Goal: Obtain resource: Download file/media

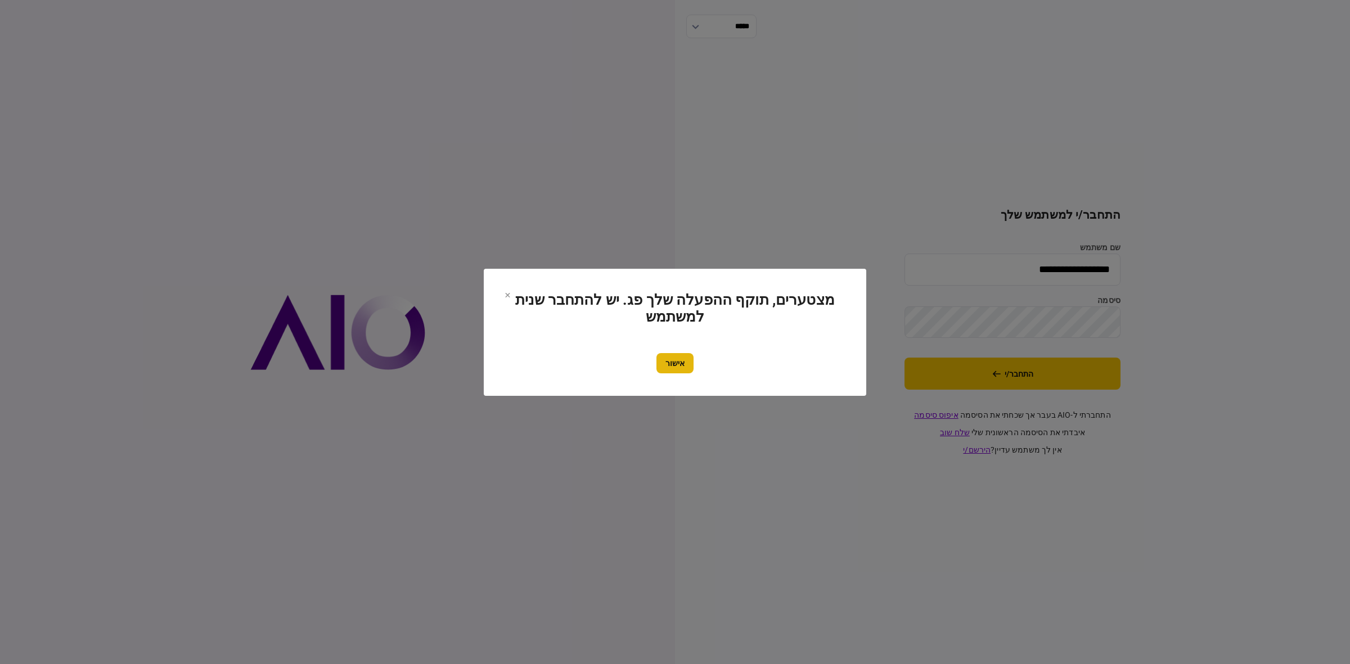
click at [659, 361] on button "אישור" at bounding box center [674, 363] width 37 height 20
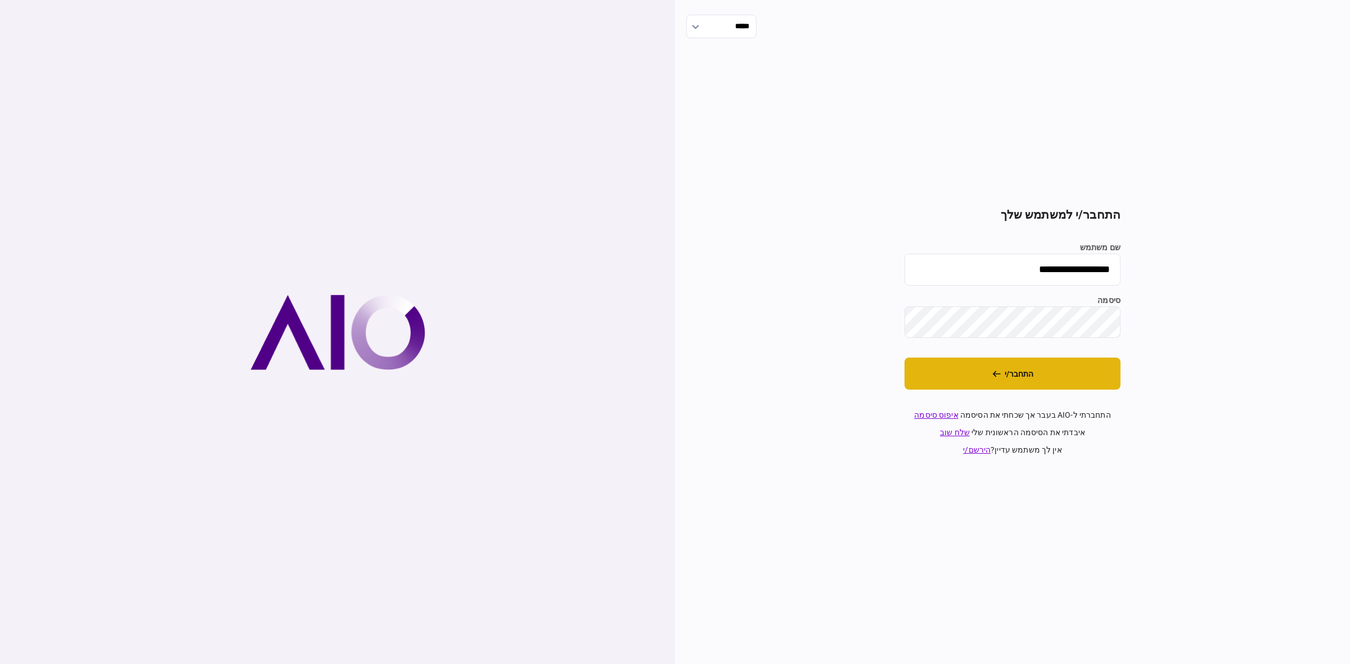
click at [1018, 380] on button "התחבר/י" at bounding box center [1013, 374] width 216 height 32
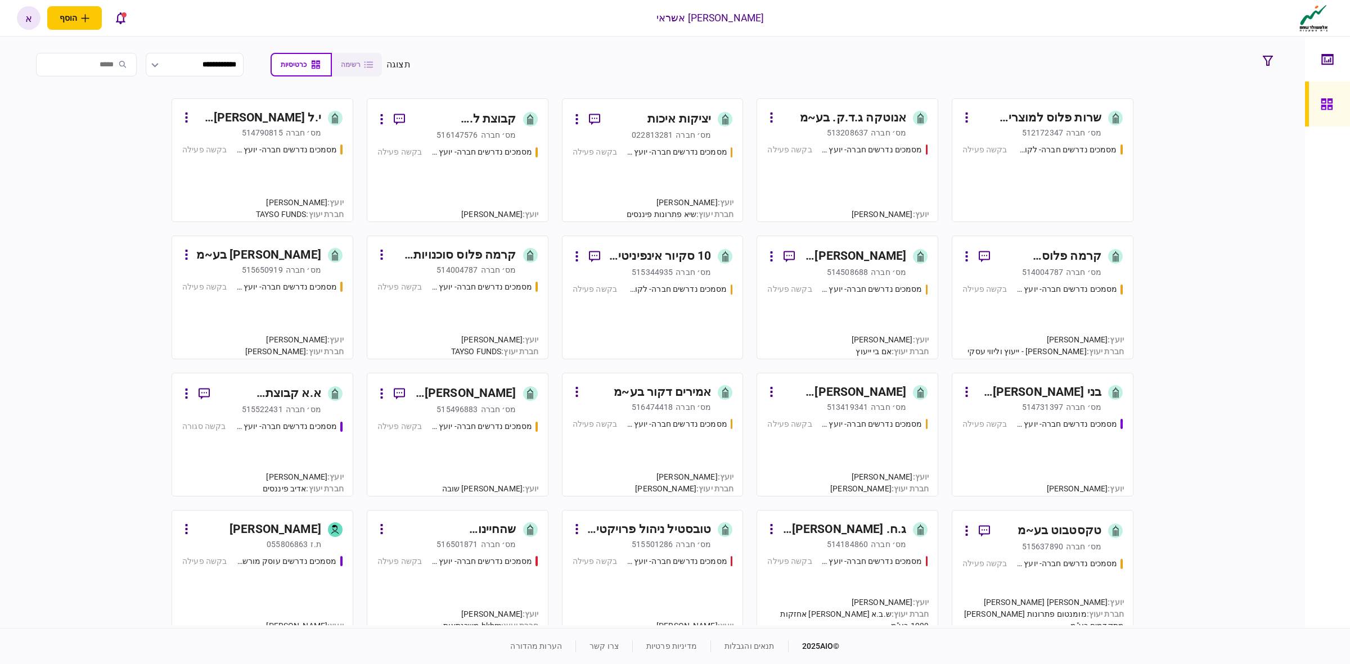
click at [583, 307] on div "מסמכים נדרשים חברה- לקוח קצה - ישיר בקשה פעילה" at bounding box center [653, 316] width 160 height 65
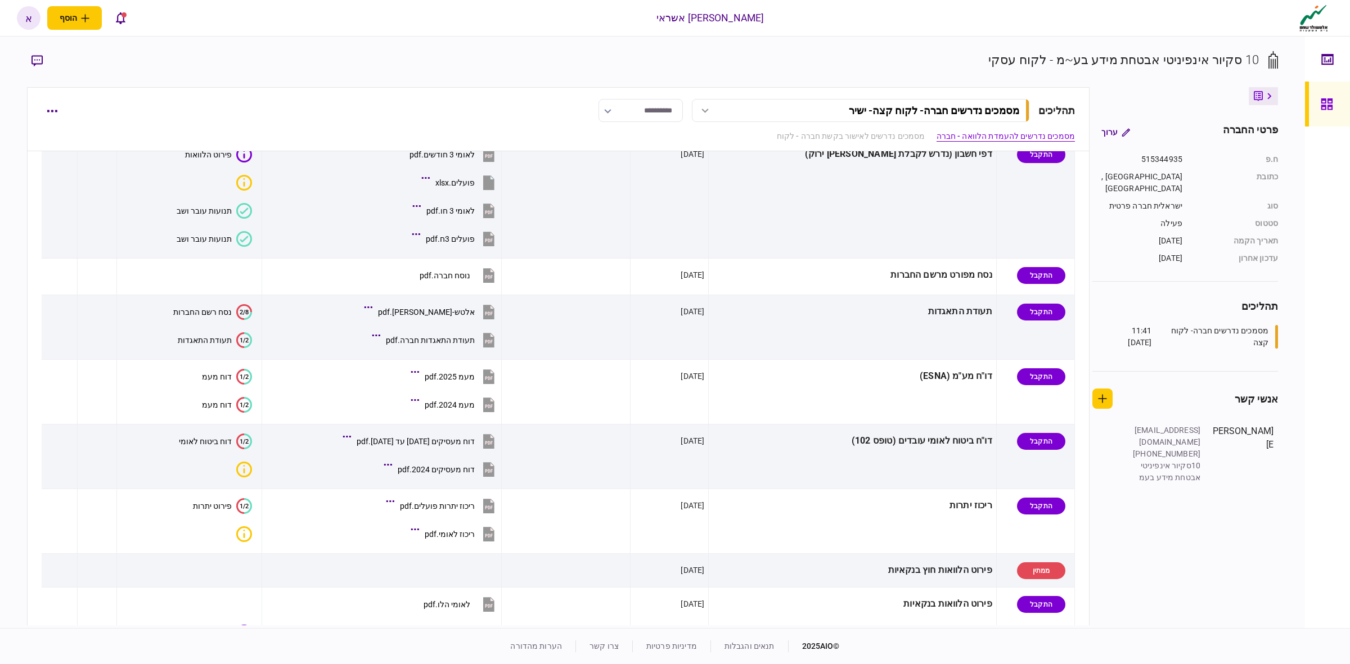
scroll to position [492, 0]
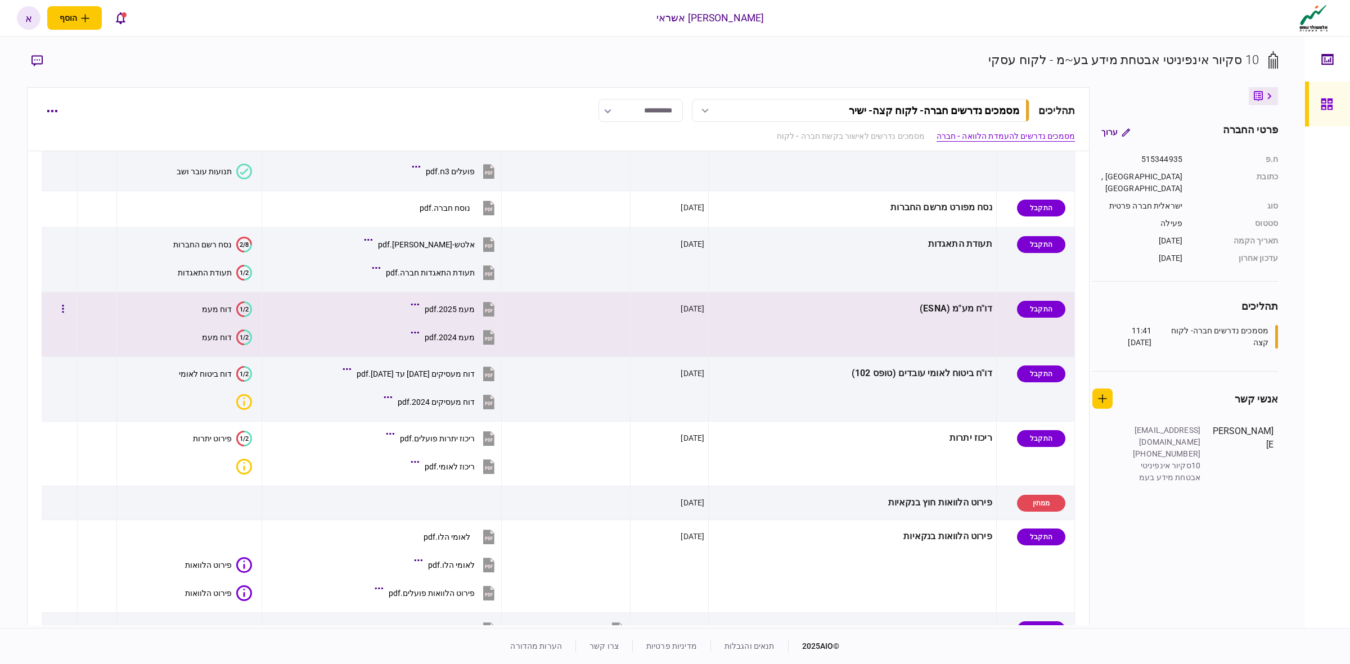
click at [600, 305] on td at bounding box center [566, 325] width 129 height 65
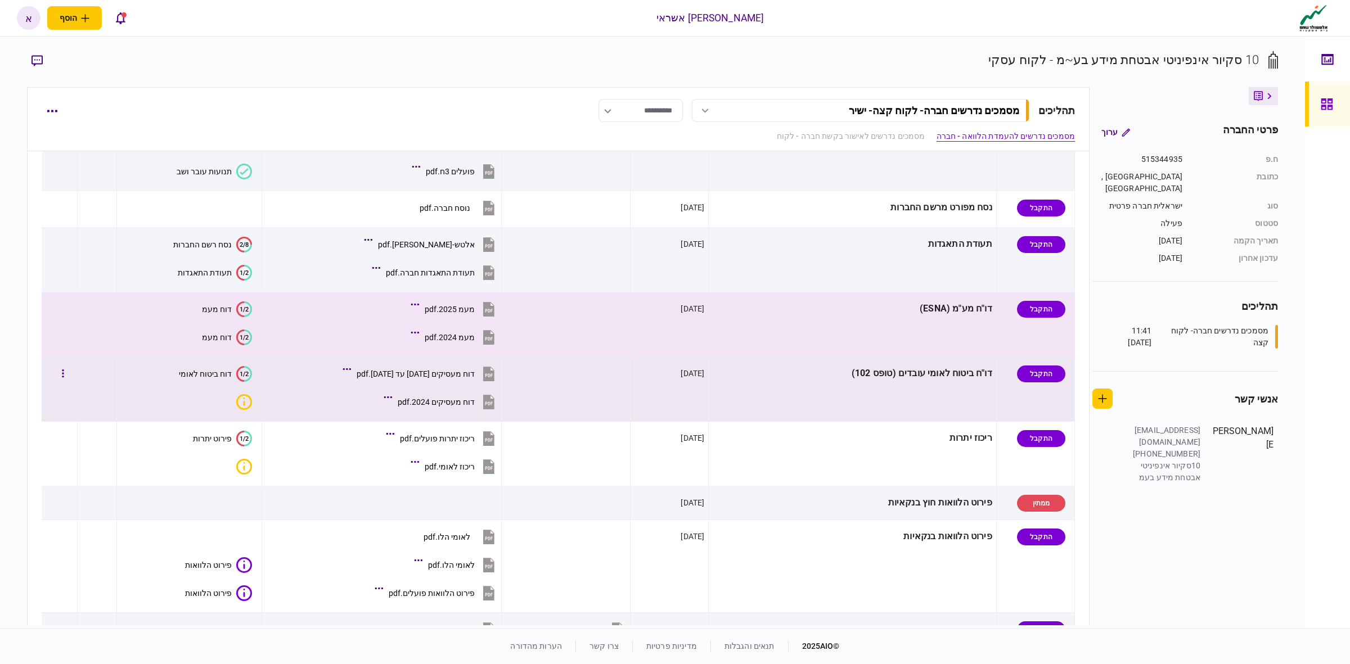
click at [704, 385] on div "[DATE]" at bounding box center [670, 373] width 70 height 25
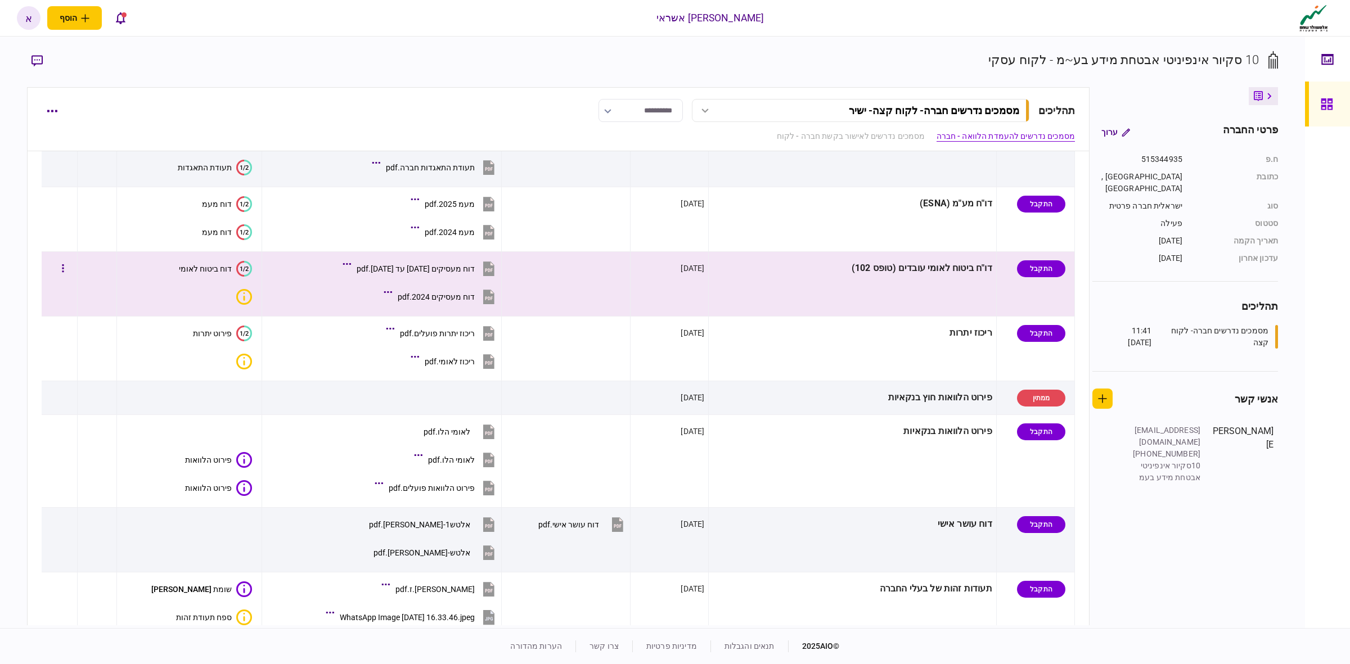
scroll to position [703, 0]
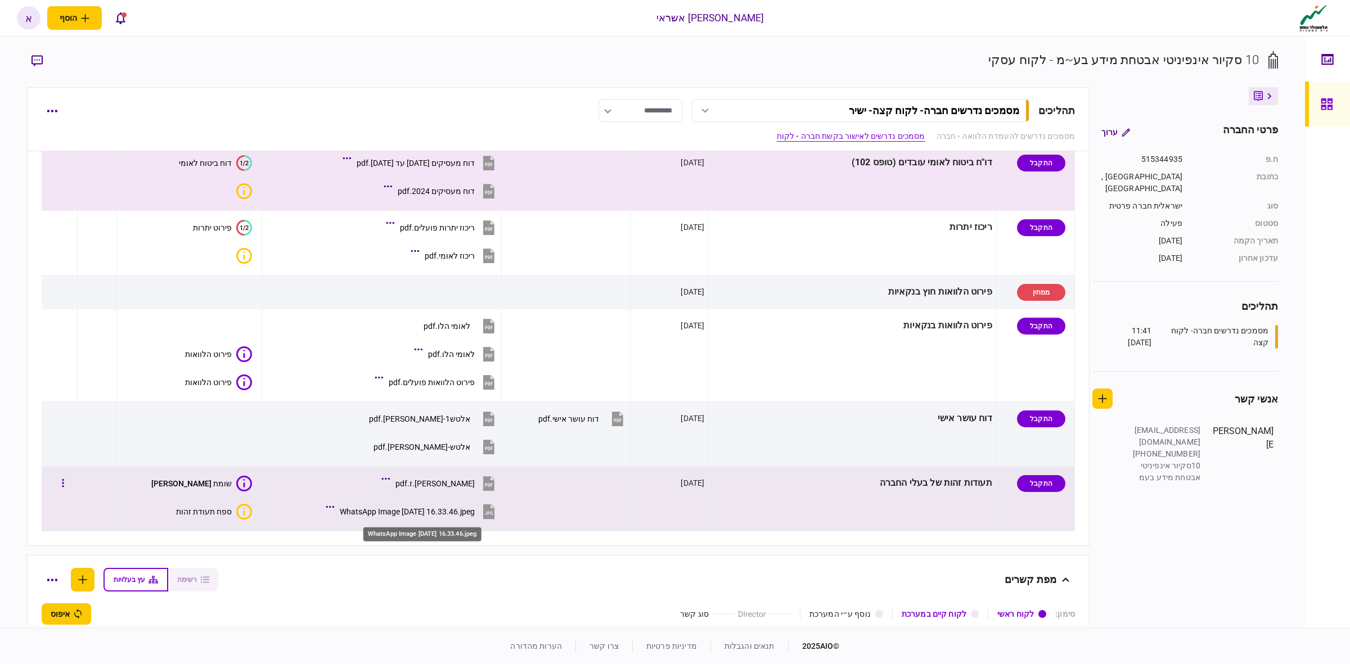
click at [458, 515] on div "WhatsApp Image [DATE] 16.33.46.jpeg" at bounding box center [407, 511] width 135 height 9
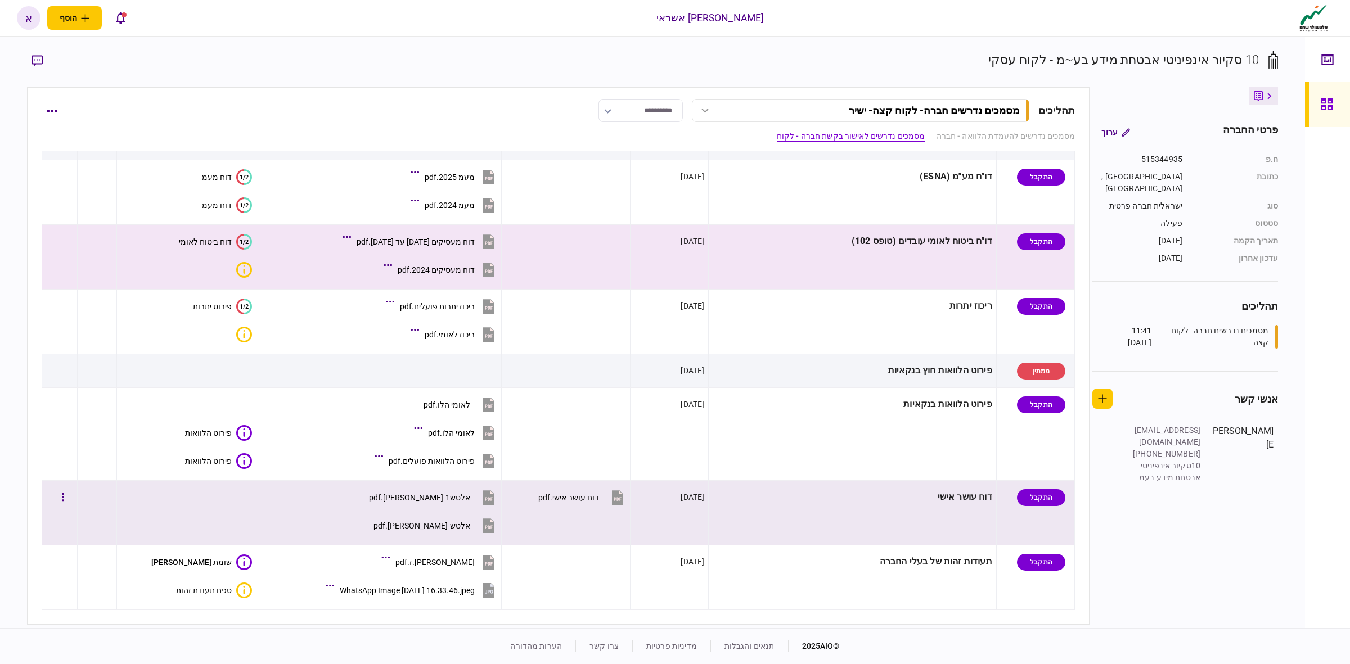
scroll to position [774, 0]
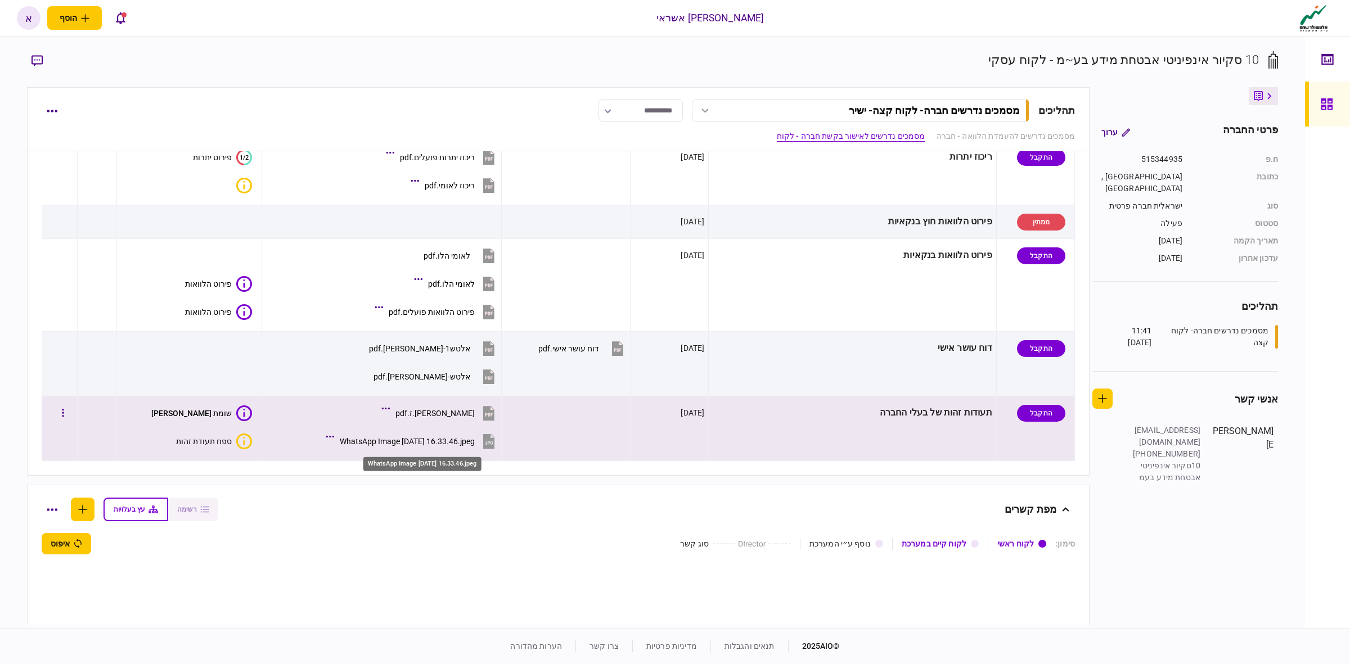
click at [417, 442] on div "WhatsApp Image [DATE] 16.33.46.jpeg" at bounding box center [407, 441] width 135 height 9
click at [366, 435] on button "WhatsApp Image [DATE] 16.33.46.jpeg" at bounding box center [413, 441] width 169 height 25
click at [334, 438] on icon at bounding box center [330, 437] width 8 height 2
click at [338, 439] on section "WhatsApp Image [DATE] 16.33.46.jpeg" at bounding box center [398, 443] width 197 height 28
click at [334, 438] on icon at bounding box center [330, 436] width 8 height 3
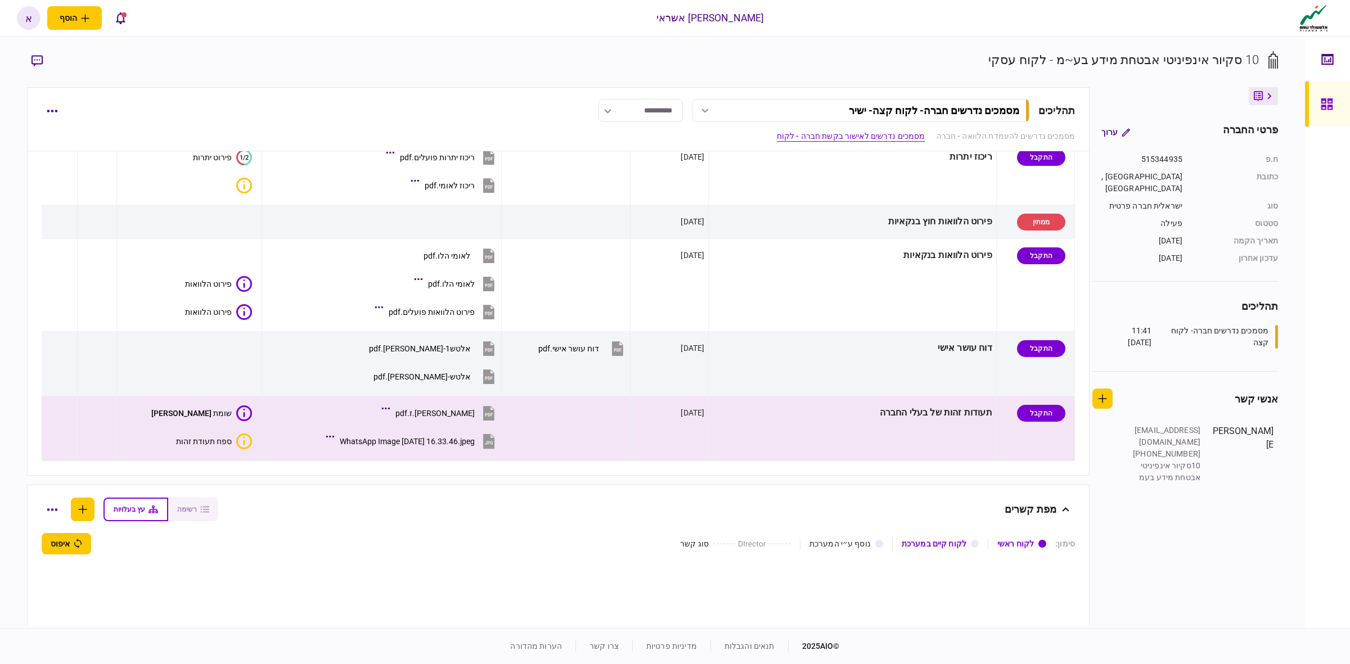
click at [360, 592] on div "10סקיור אינפיניטי אבטחת מידע בעמ [PERSON_NAME] טיב 10 סקיור אינפינ... ש 1" at bounding box center [558, 669] width 1033 height 228
click at [64, 417] on icon "button" at bounding box center [63, 413] width 2 height 8
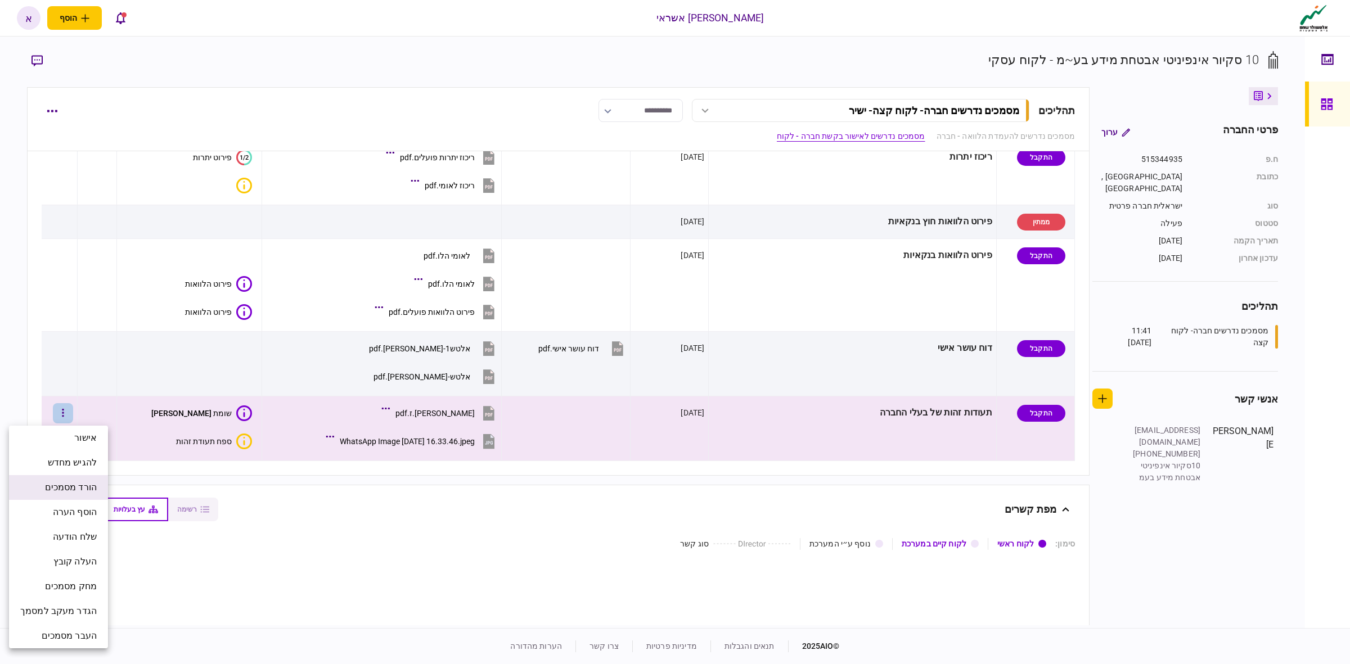
click at [80, 491] on span "הורד מסמכים" at bounding box center [71, 488] width 52 height 14
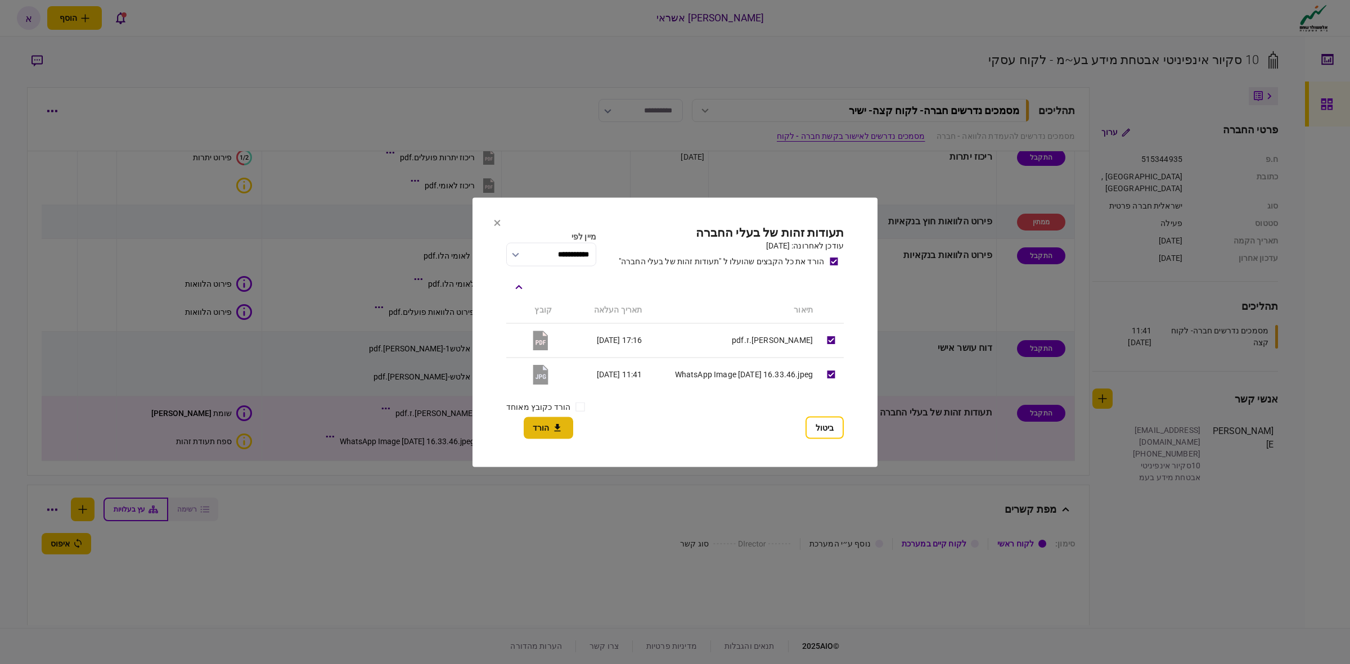
click at [527, 434] on button "הורד" at bounding box center [549, 428] width 50 height 22
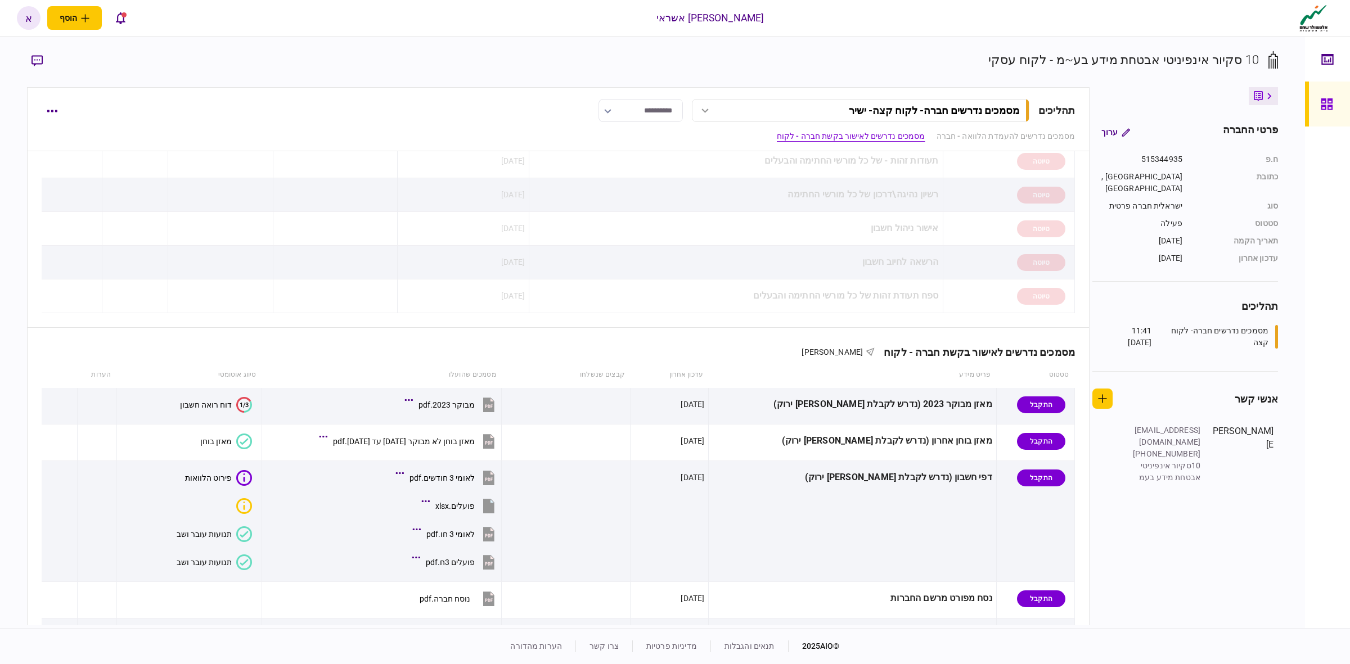
scroll to position [70, 0]
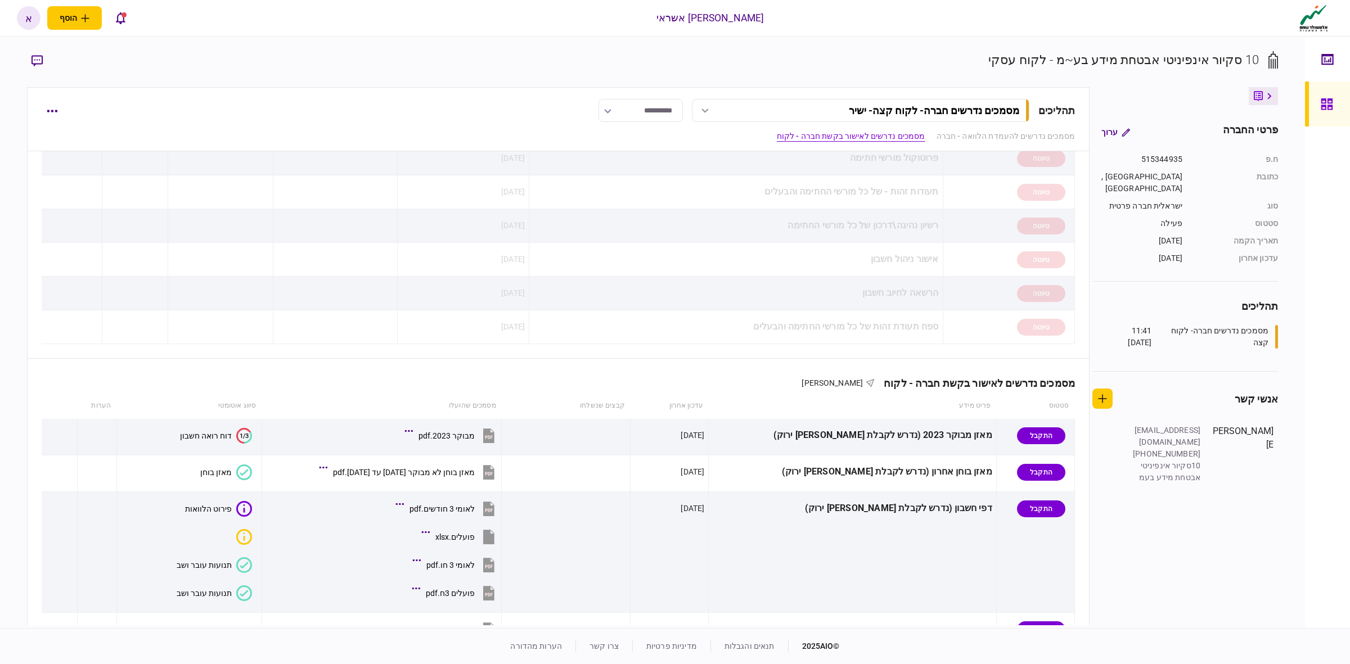
click at [60, 97] on div "**********" at bounding box center [558, 119] width 1063 height 64
click at [57, 105] on button "button" at bounding box center [52, 111] width 20 height 20
click at [107, 212] on span "הורד מסמכים" at bounding box center [100, 208] width 52 height 14
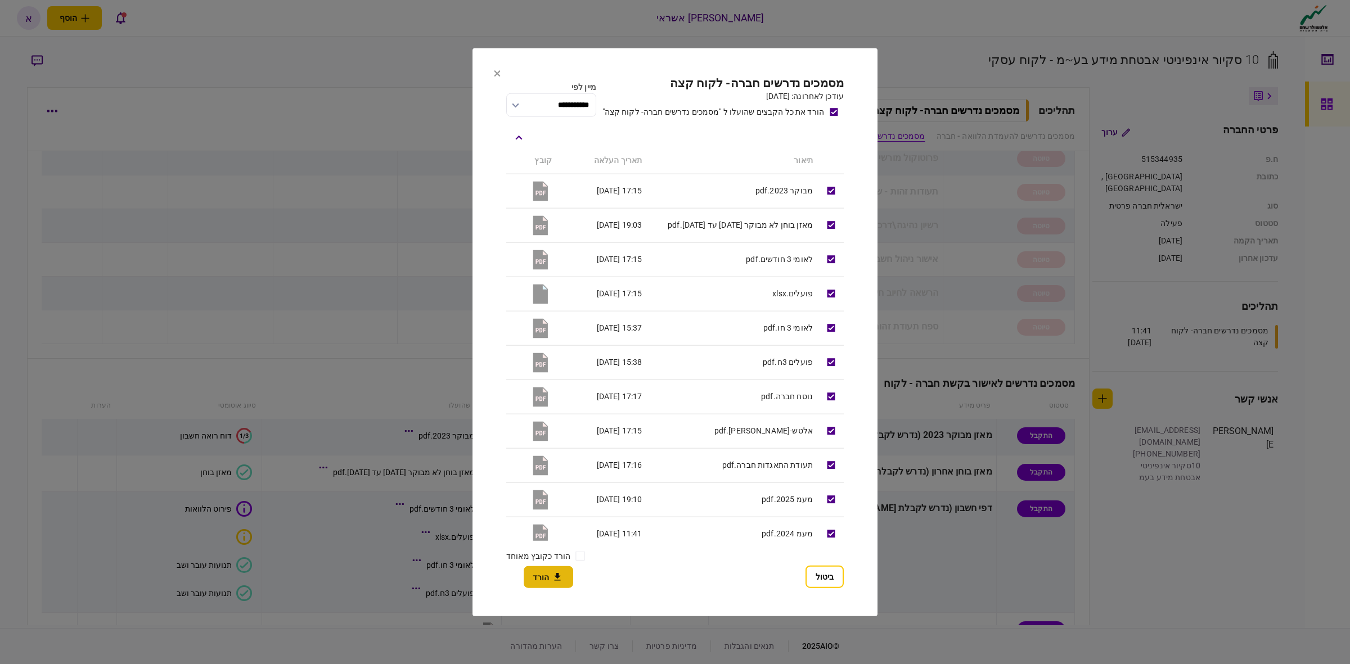
click at [533, 582] on button "הורד" at bounding box center [549, 577] width 50 height 22
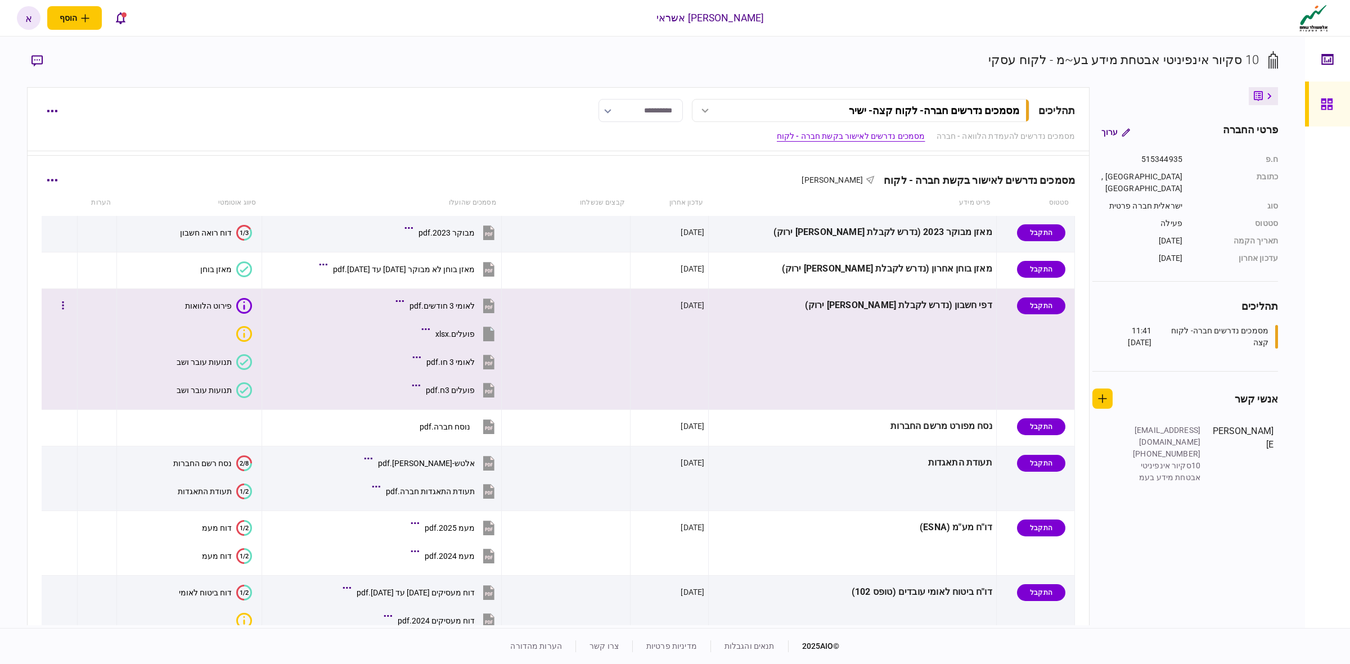
scroll to position [281, 0]
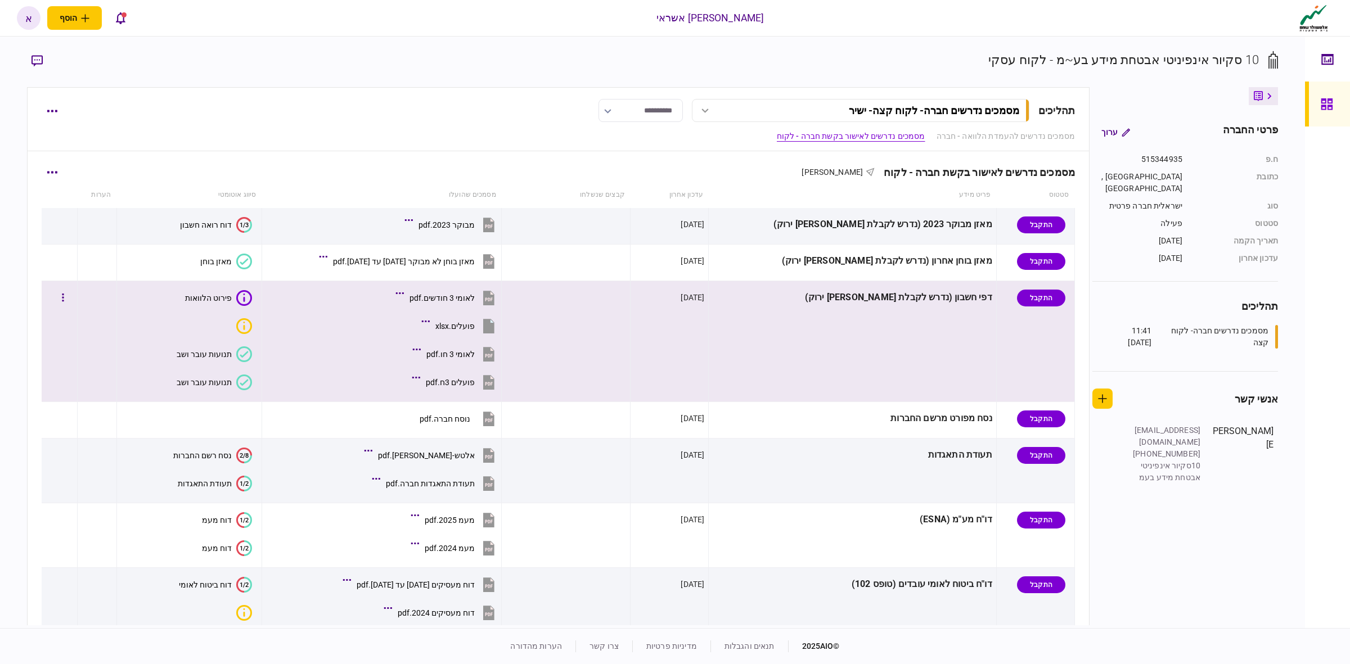
click at [709, 338] on td "[DATE]" at bounding box center [670, 341] width 78 height 121
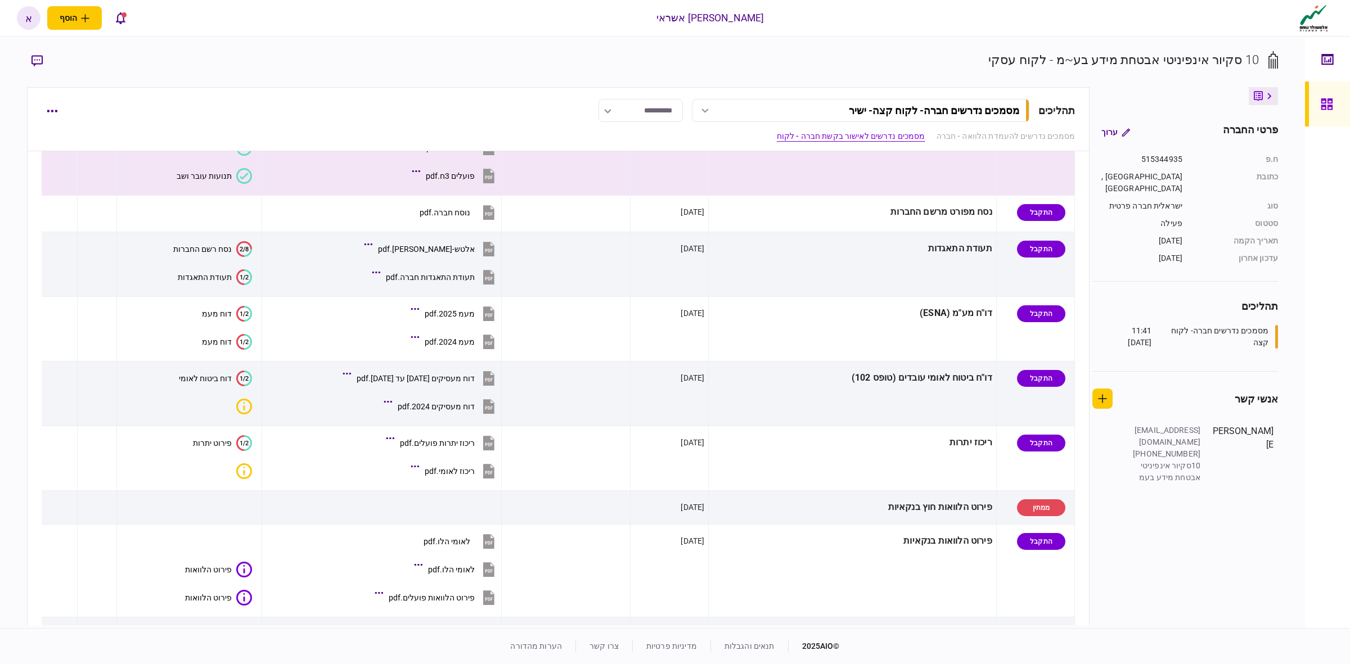
scroll to position [492, 0]
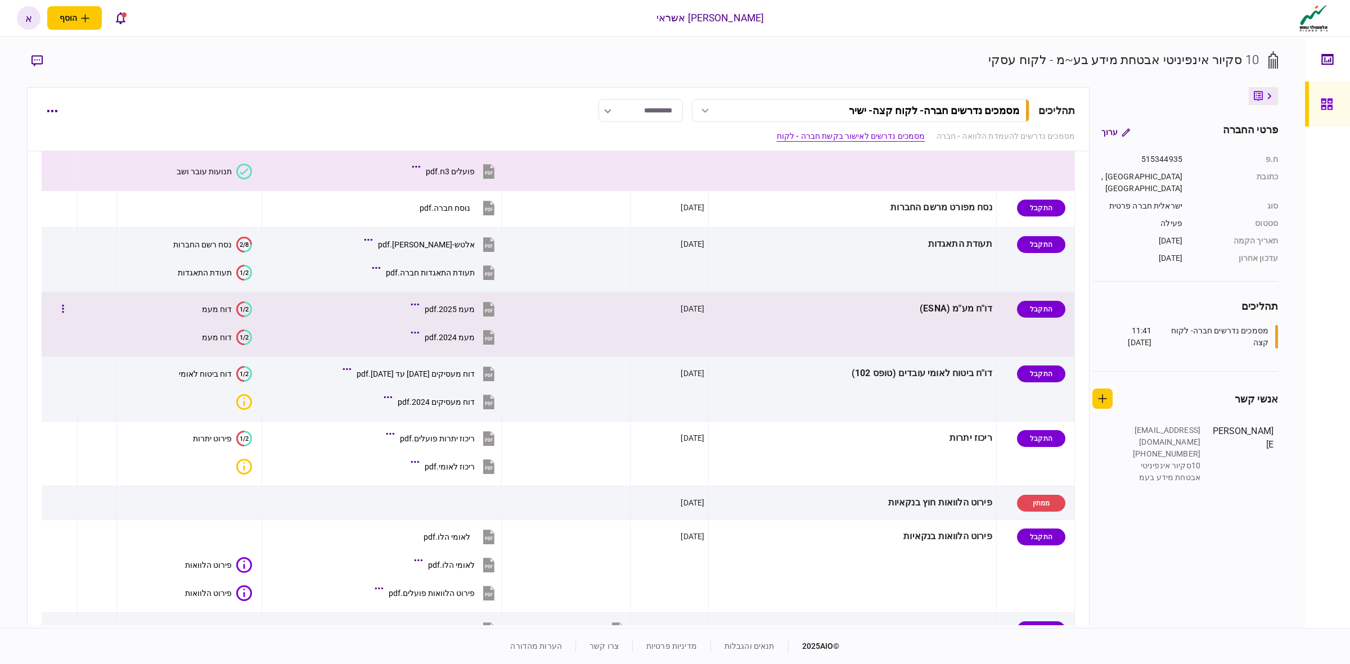
click at [805, 318] on div "דו"ח מע"מ (ESNA)" at bounding box center [852, 308] width 279 height 25
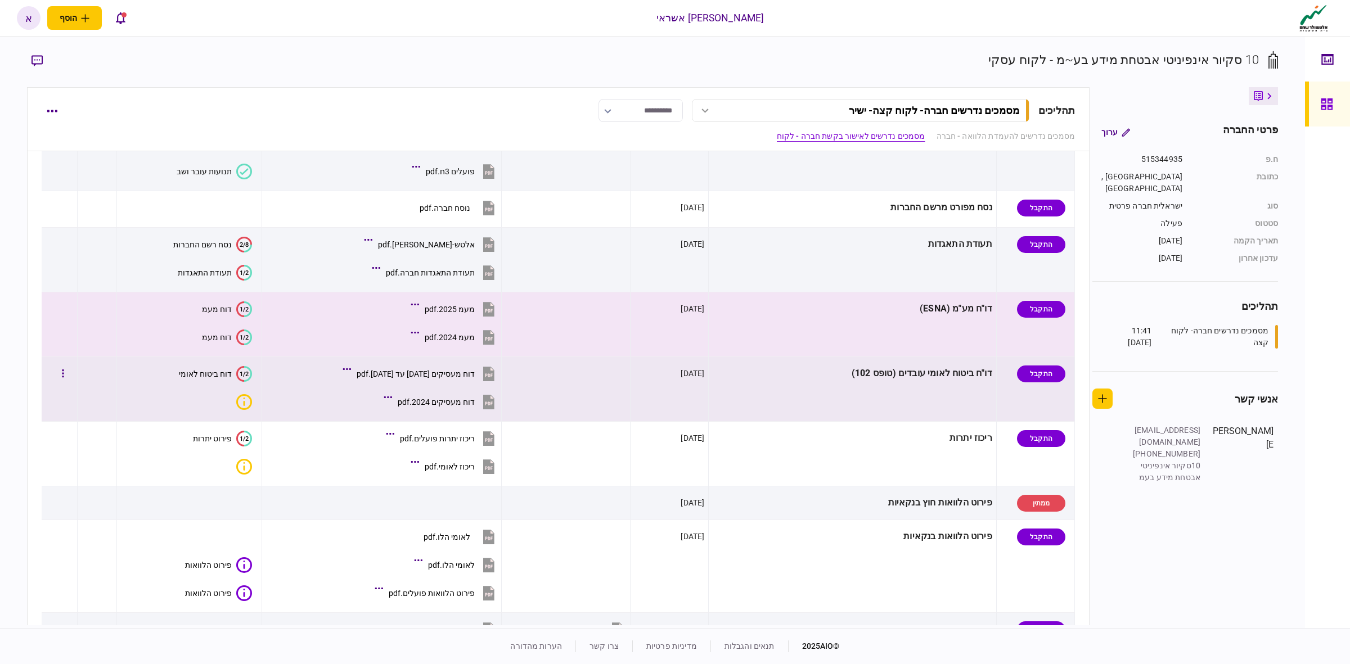
click at [820, 412] on td "דו"ח ביטוח לאומי עובדים (טופס 102)" at bounding box center [852, 389] width 287 height 65
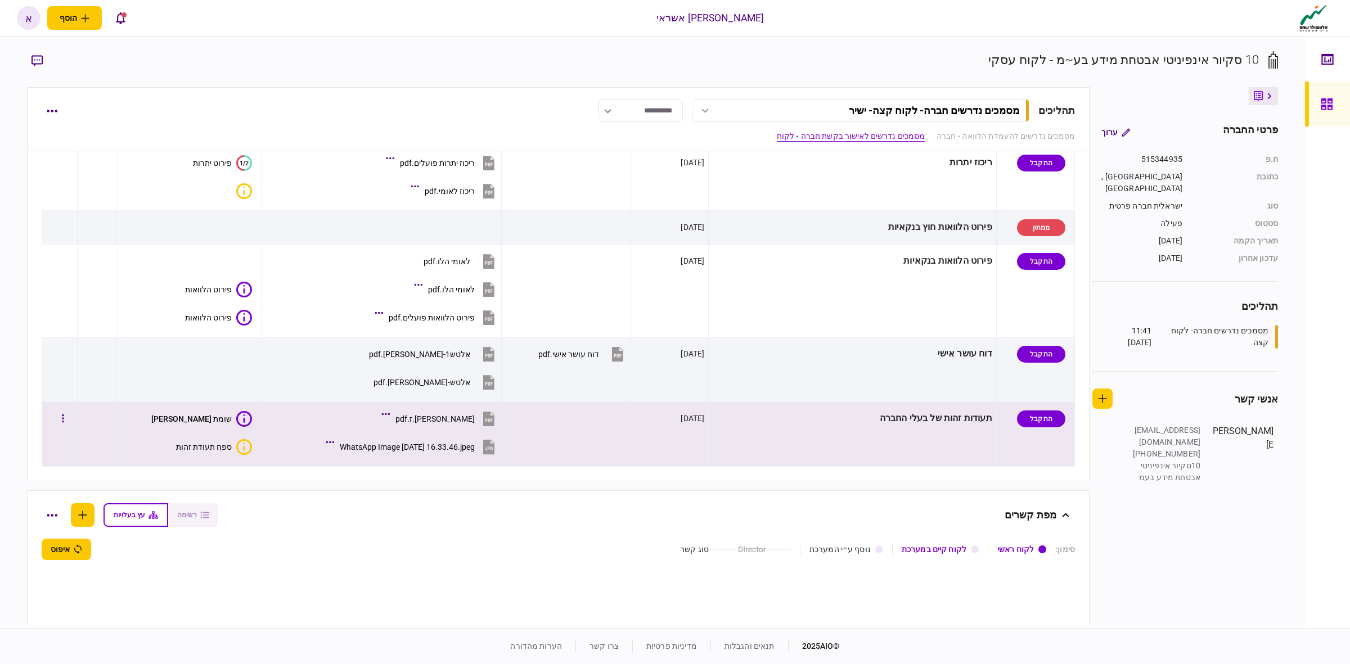
scroll to position [774, 0]
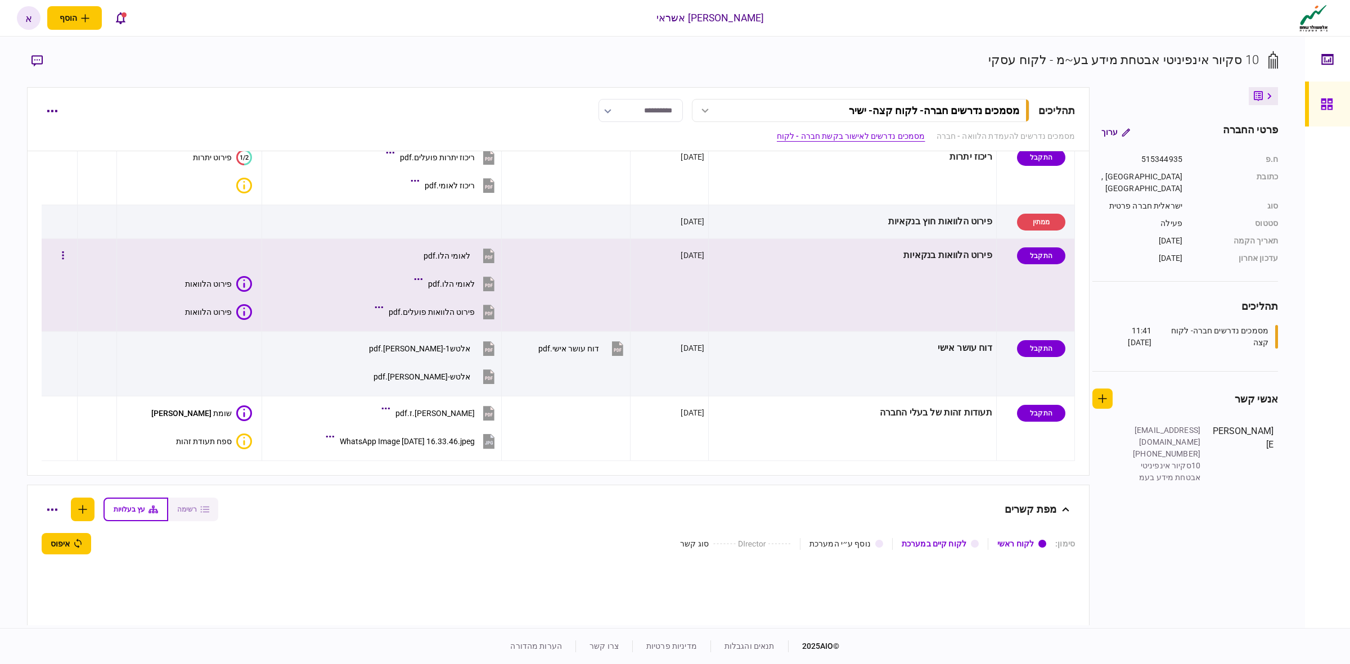
click at [783, 300] on td "פירוט הלוואות בנקאיות" at bounding box center [852, 285] width 287 height 93
click at [470, 259] on div "לאומי הלו.pdf" at bounding box center [447, 255] width 47 height 9
click at [475, 288] on div "לאומי הלו.pdf" at bounding box center [451, 284] width 47 height 9
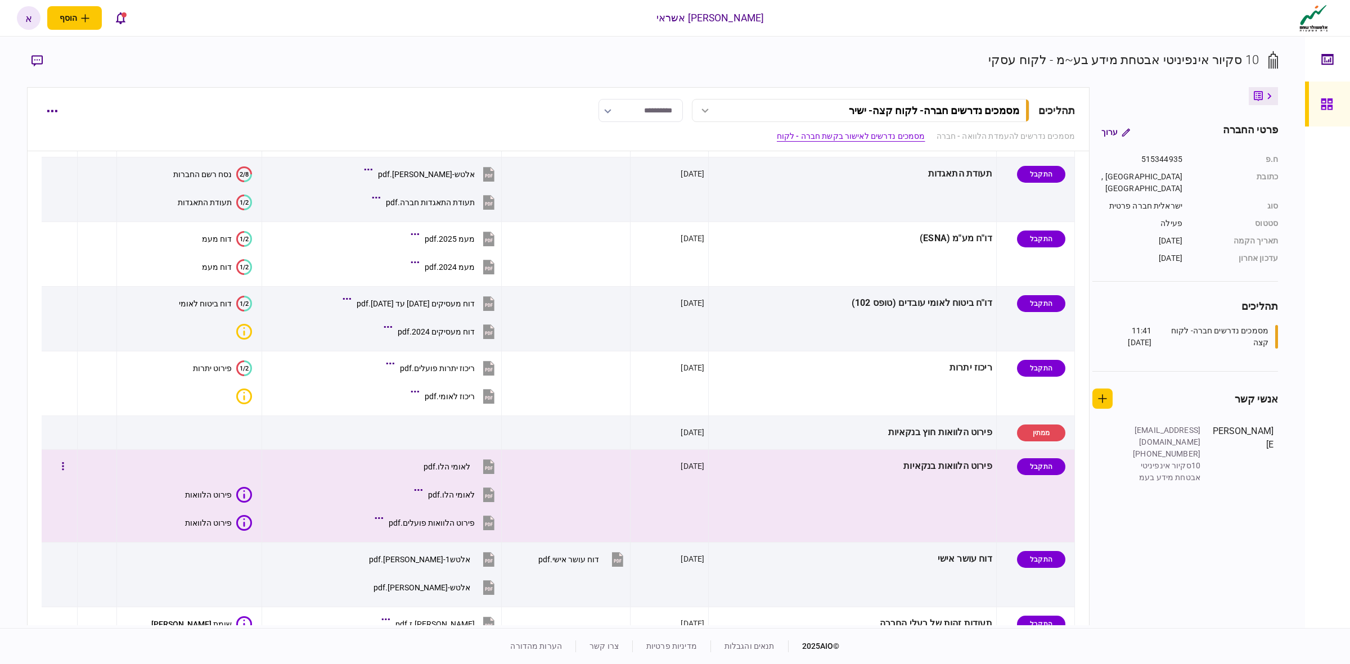
scroll to position [844, 0]
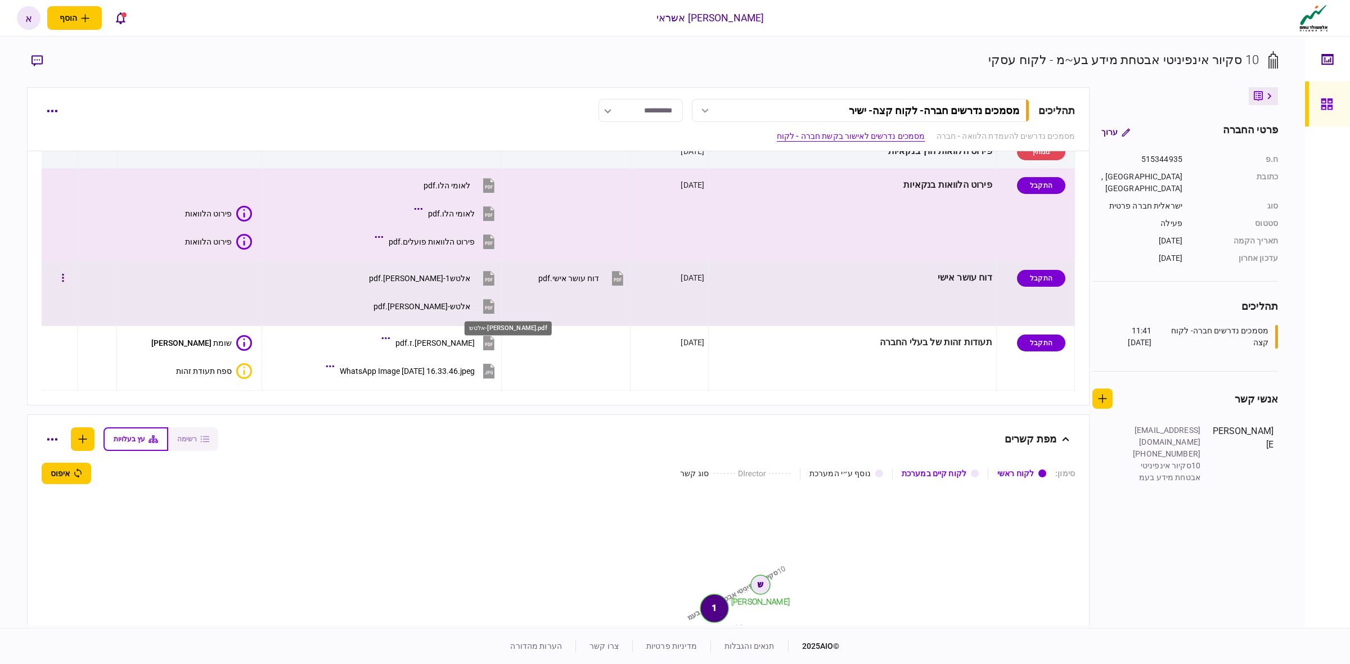
click at [470, 307] on div "אלטש-[PERSON_NAME].pdf" at bounding box center [422, 306] width 97 height 9
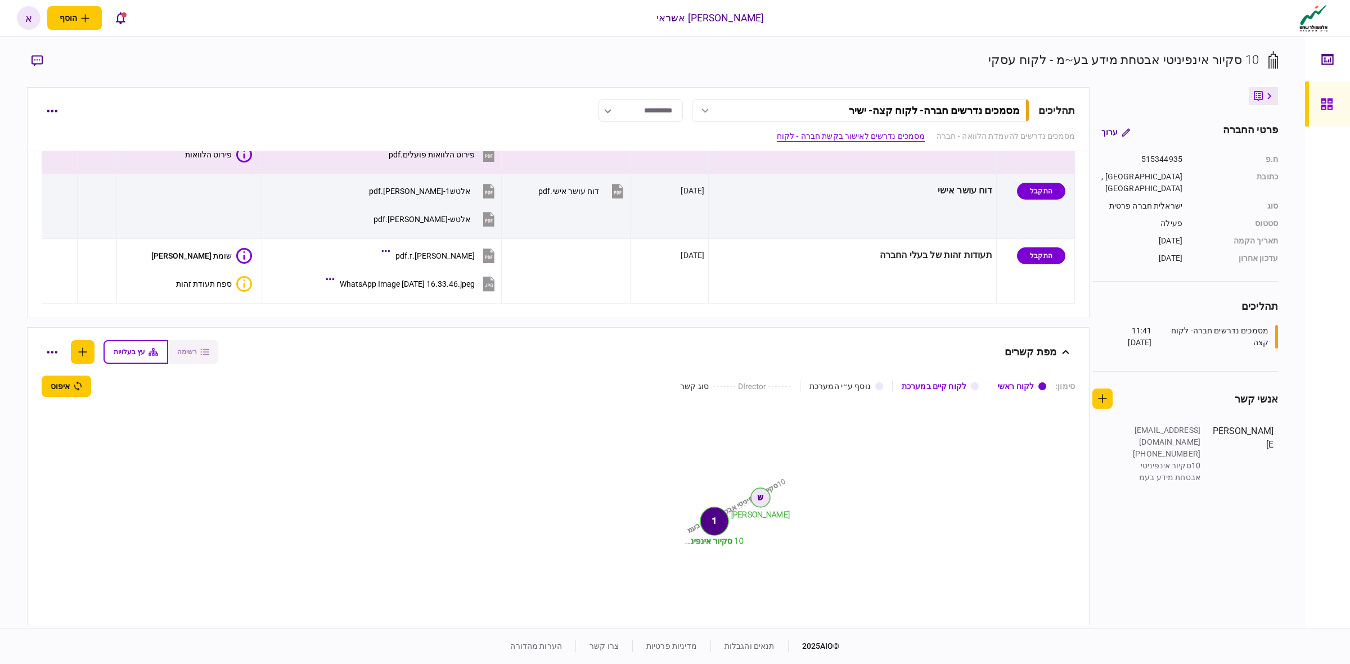
scroll to position [1003, 0]
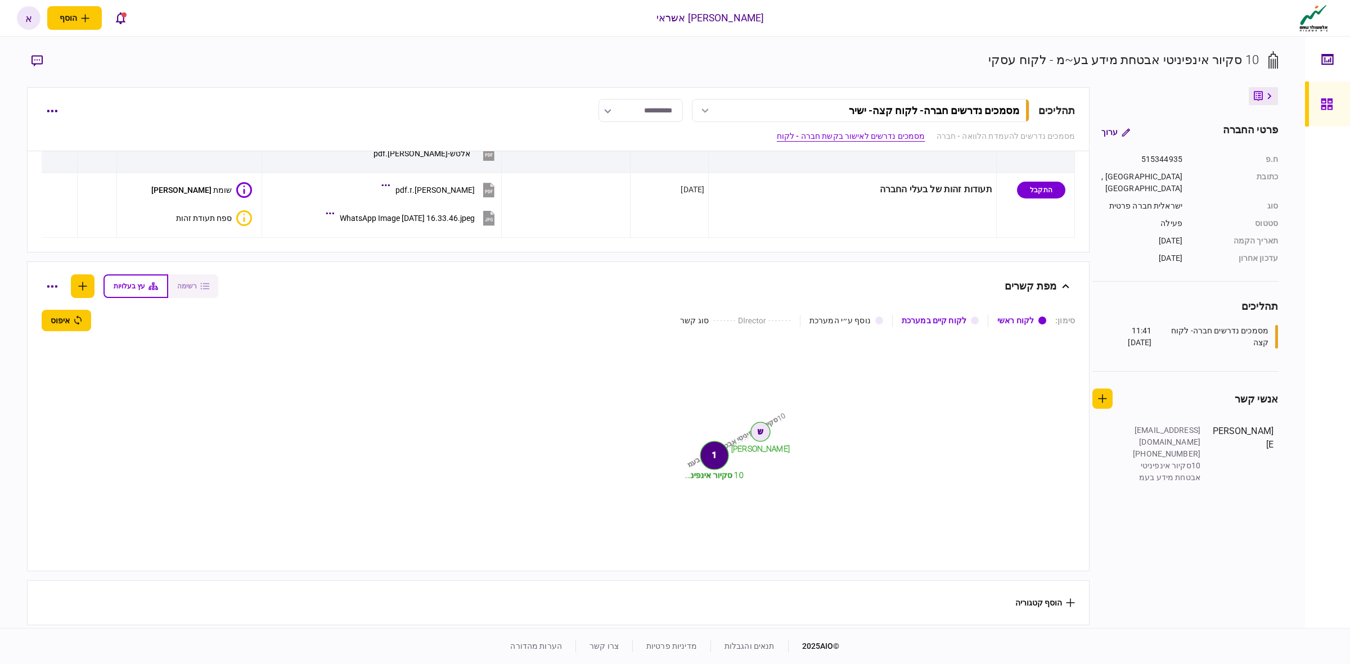
click at [471, 585] on section "הוסף קטגוריה" at bounding box center [558, 603] width 1063 height 45
